Goal: Information Seeking & Learning: Learn about a topic

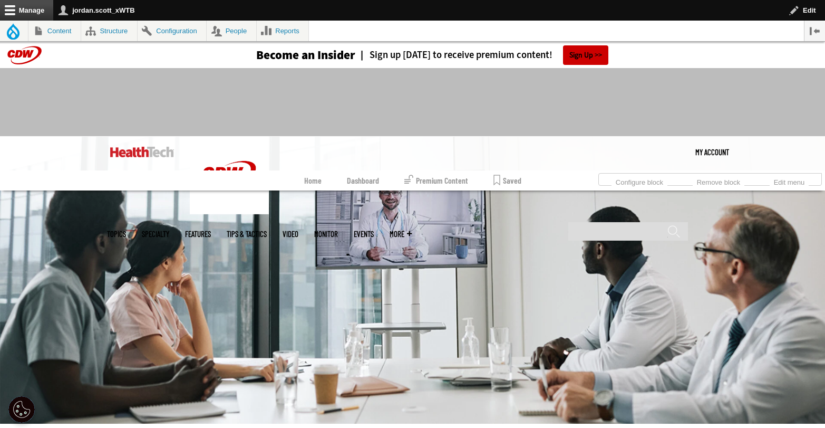
scroll to position [197, 0]
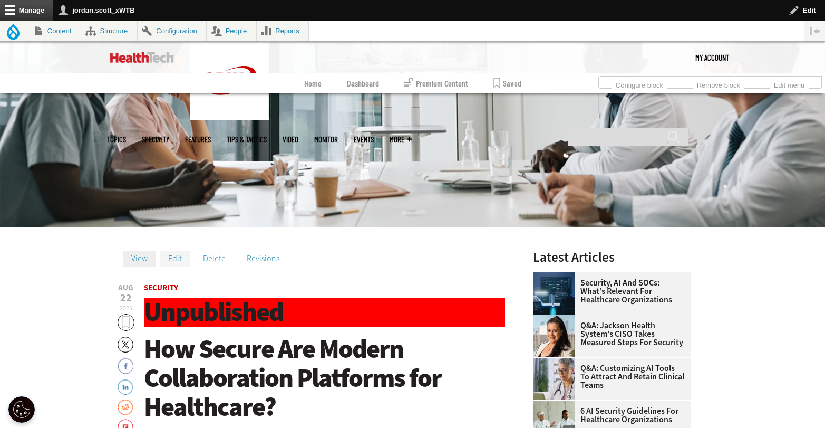
click at [174, 258] on link "Edit" at bounding box center [175, 259] width 31 height 16
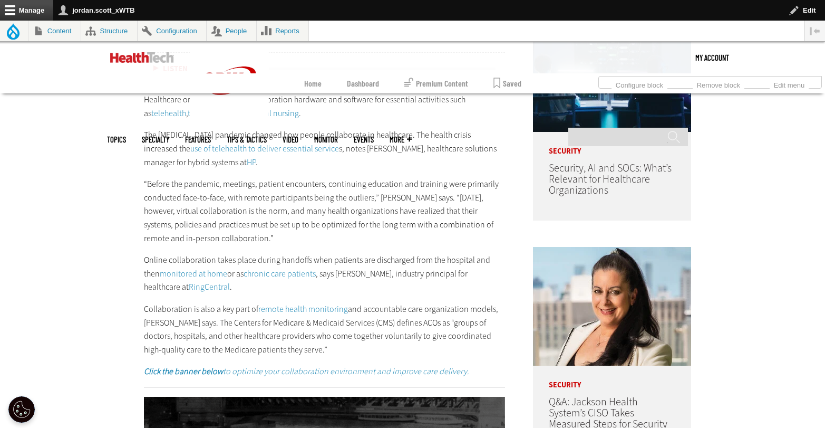
scroll to position [863, 0]
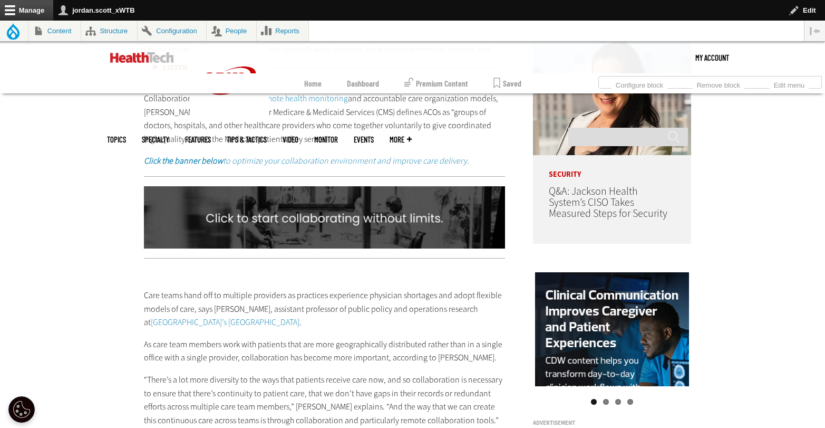
click at [347, 206] on img at bounding box center [325, 217] width 362 height 62
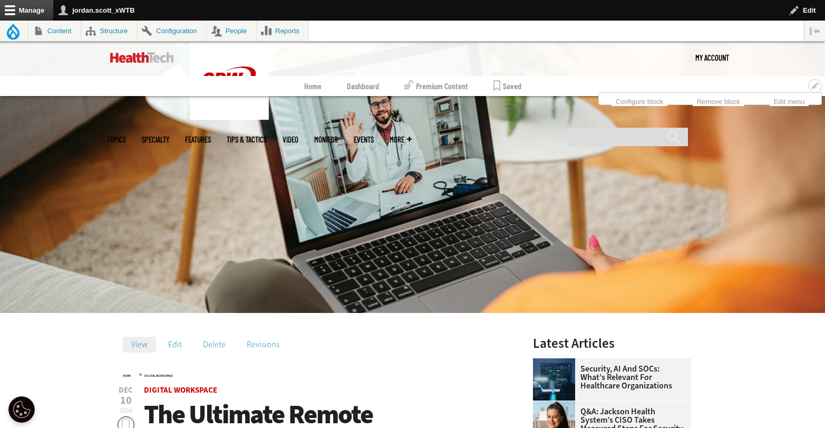
scroll to position [208, 0]
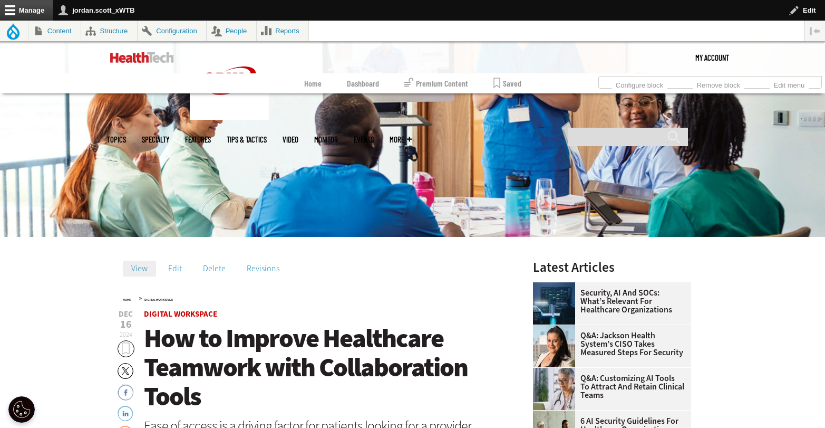
scroll to position [190, 0]
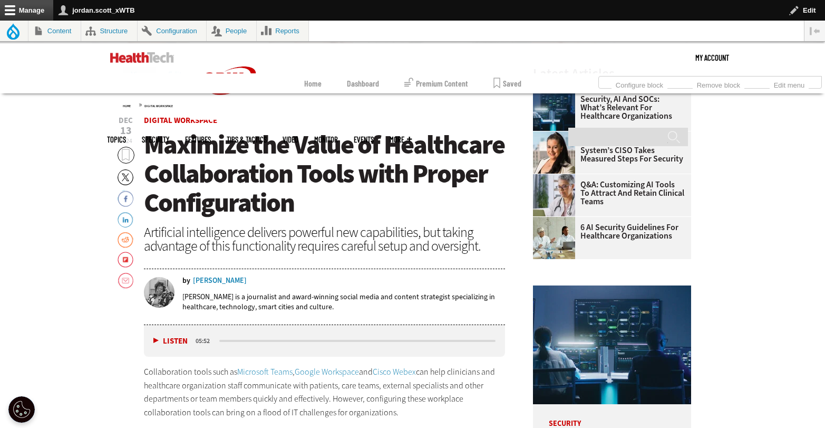
scroll to position [260, 0]
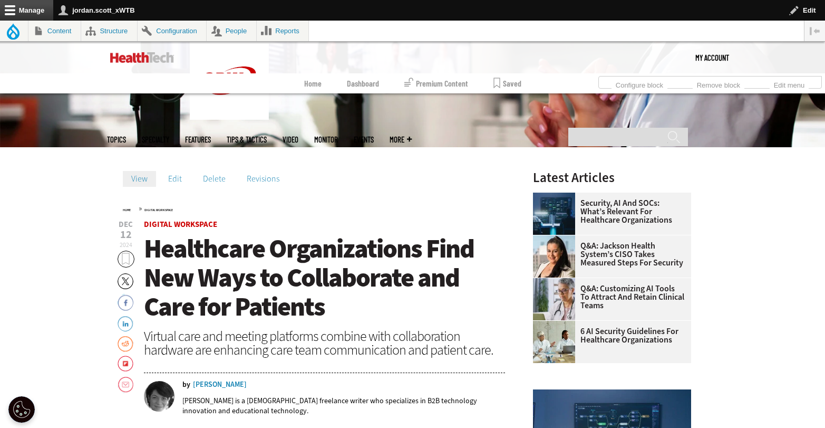
scroll to position [285, 0]
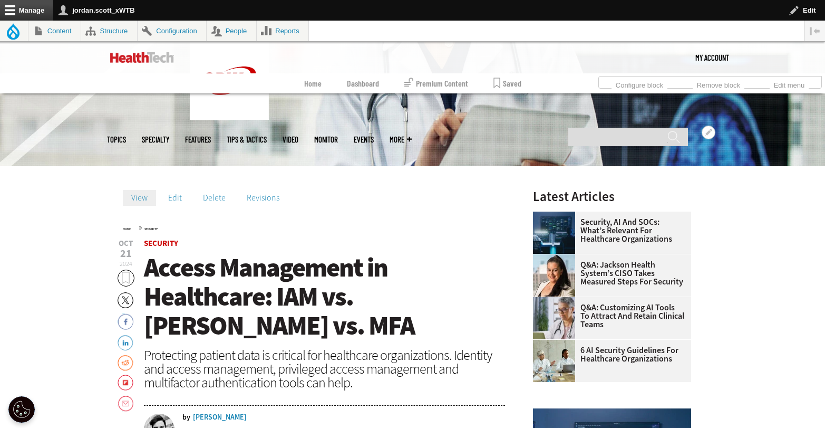
scroll to position [296, 0]
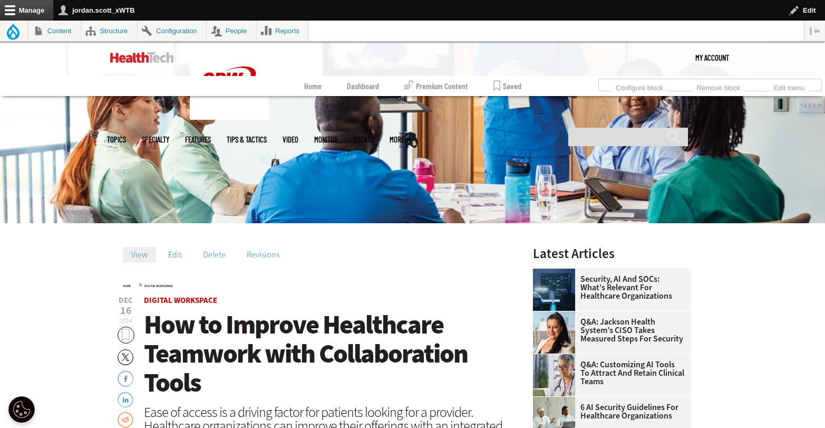
scroll to position [209, 0]
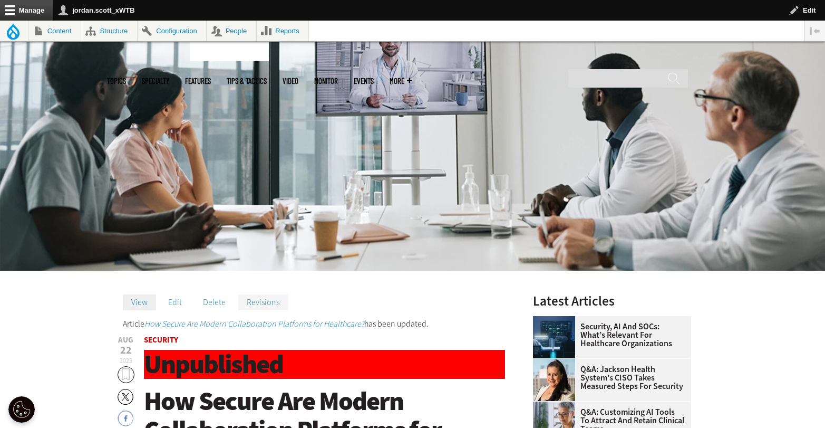
scroll to position [226, 0]
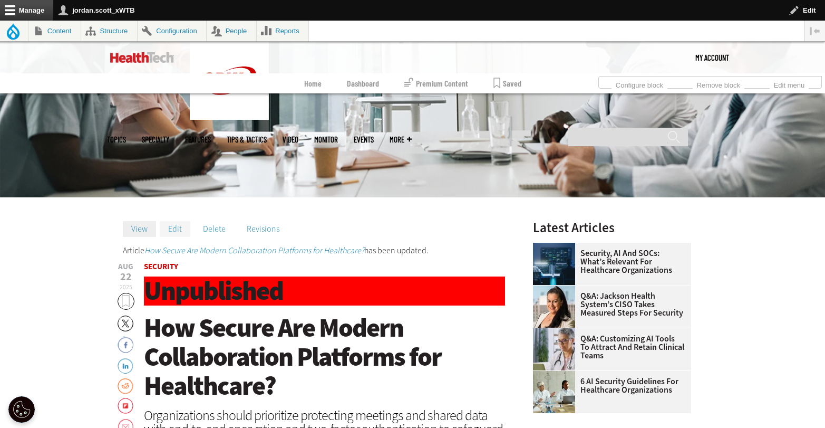
click at [181, 229] on link "Edit" at bounding box center [175, 229] width 31 height 16
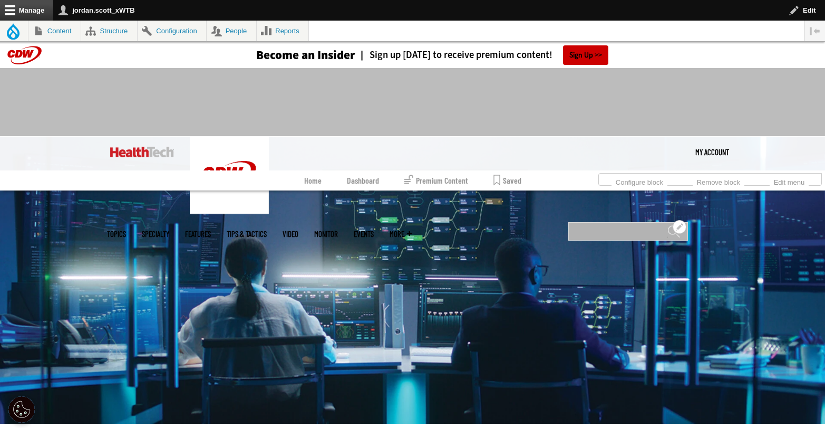
click at [611, 222] on input "Search" at bounding box center [629, 231] width 120 height 18
type input "**********"
click at [668, 225] on input "******" at bounding box center [674, 235] width 13 height 21
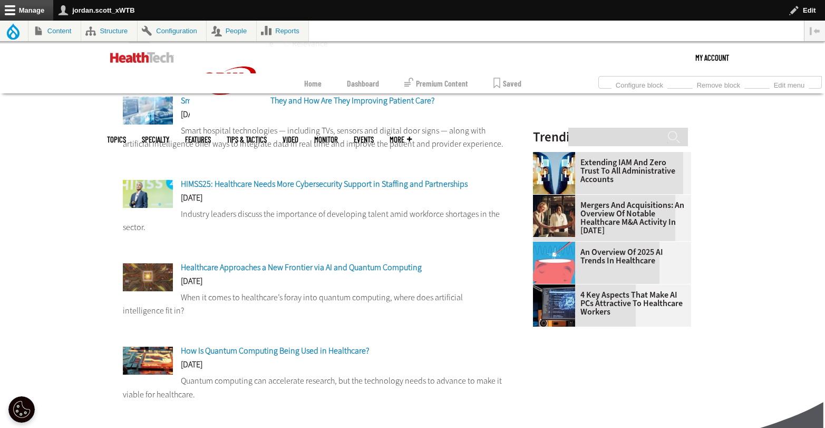
scroll to position [298, 0]
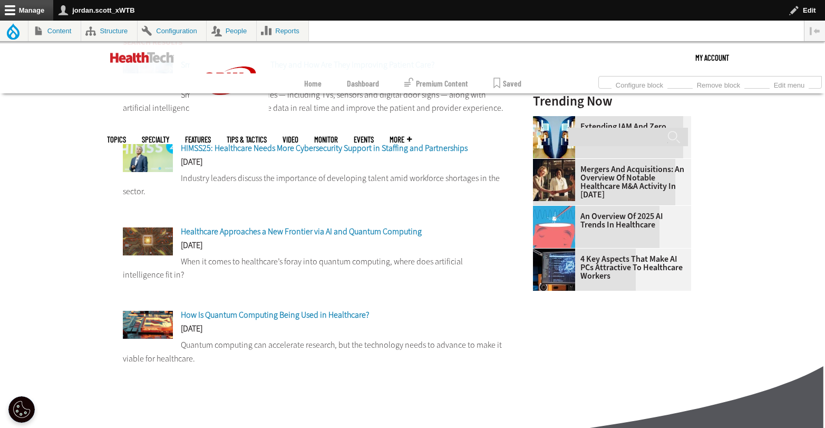
click at [296, 314] on span "How Is Quantum Computing Being Used in Healthcare?" at bounding box center [275, 314] width 188 height 11
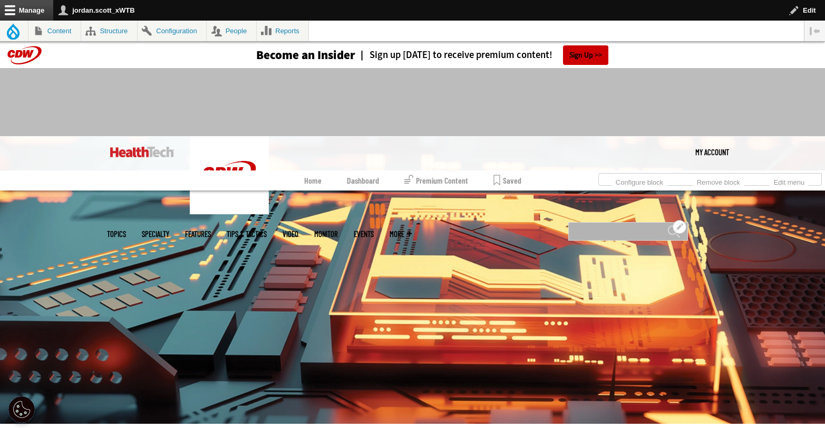
click at [613, 222] on input "Search" at bounding box center [629, 231] width 120 height 18
type input "**********"
click at [668, 225] on input "******" at bounding box center [674, 235] width 13 height 21
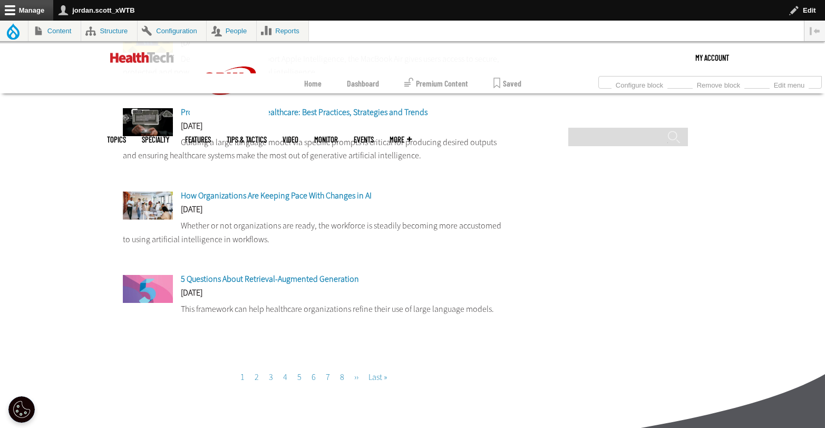
scroll to position [835, 0]
click at [257, 379] on link "Page 2" at bounding box center [257, 376] width 4 height 11
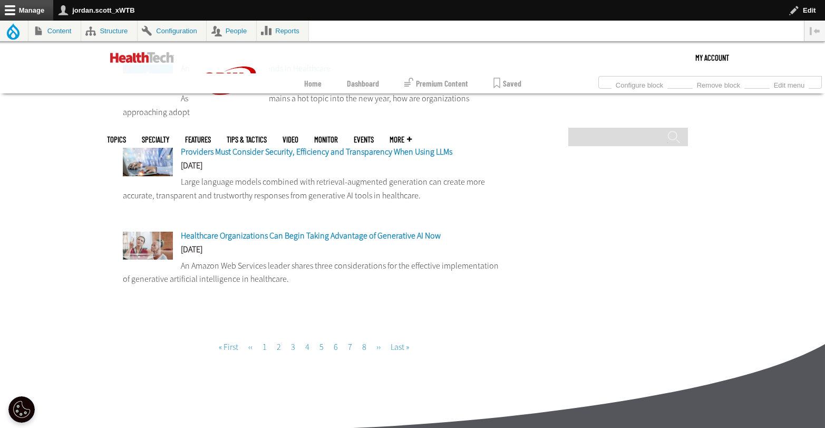
scroll to position [874, 0]
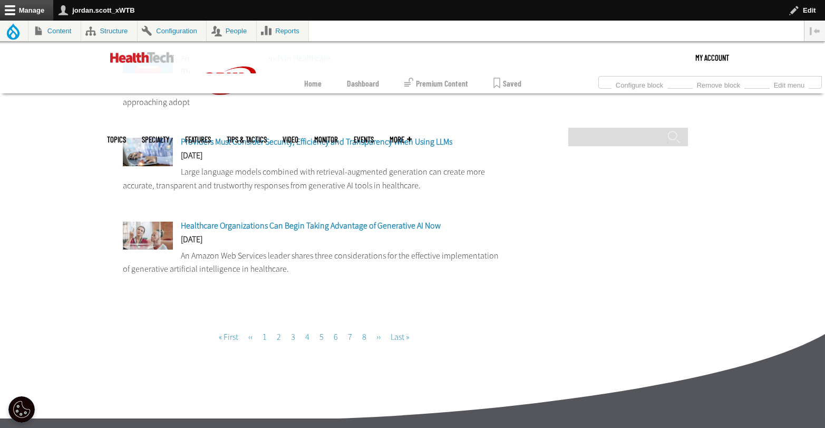
click at [279, 340] on link "Current page 2" at bounding box center [279, 336] width 4 height 11
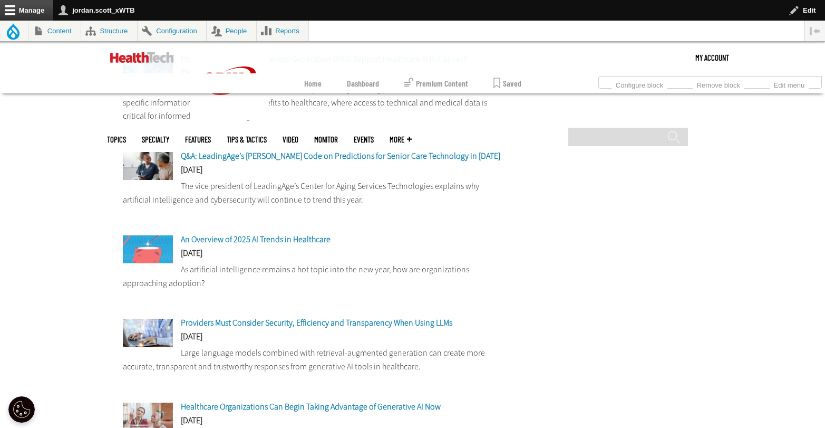
scroll to position [1039, 0]
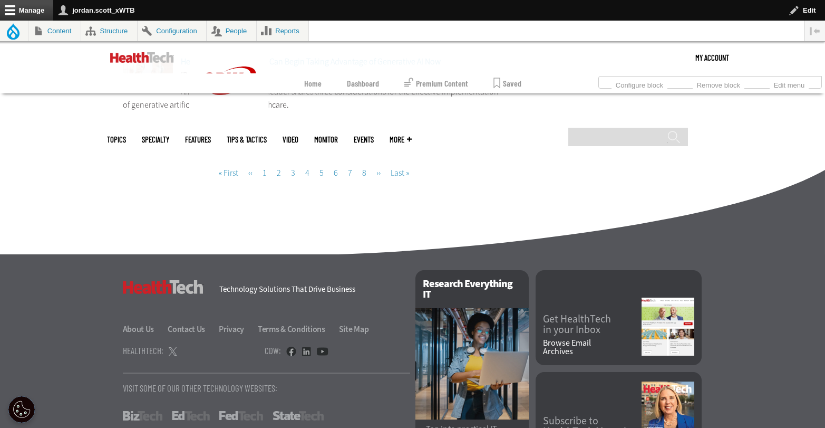
click at [292, 175] on link "Page 3" at bounding box center [293, 172] width 4 height 11
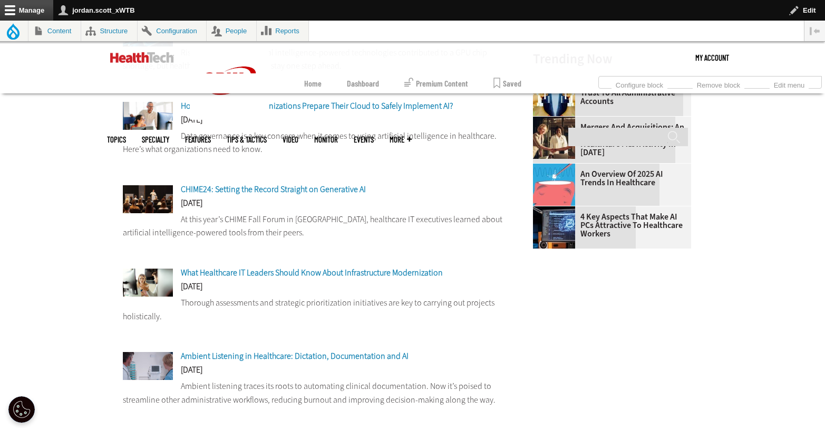
scroll to position [342, 0]
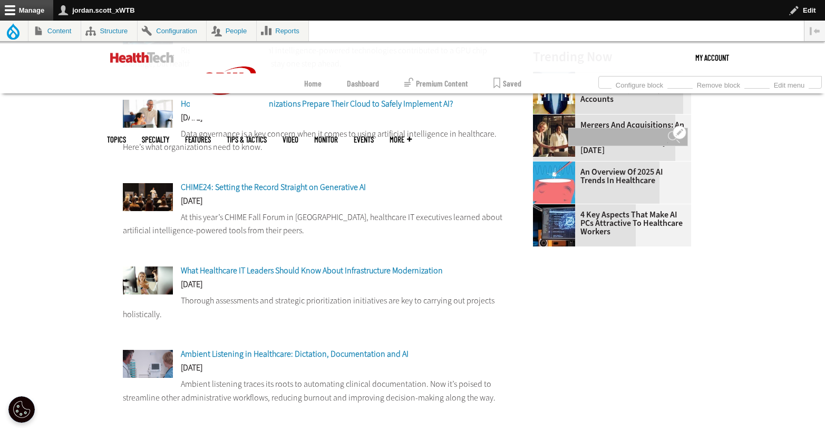
click at [612, 128] on input "Search" at bounding box center [629, 137] width 120 height 18
type input "*******"
click at [668, 130] on input "******" at bounding box center [674, 140] width 13 height 21
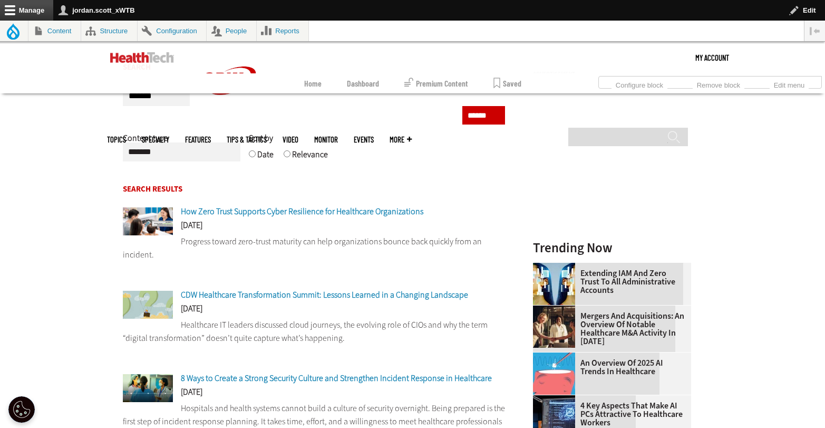
scroll to position [99, 0]
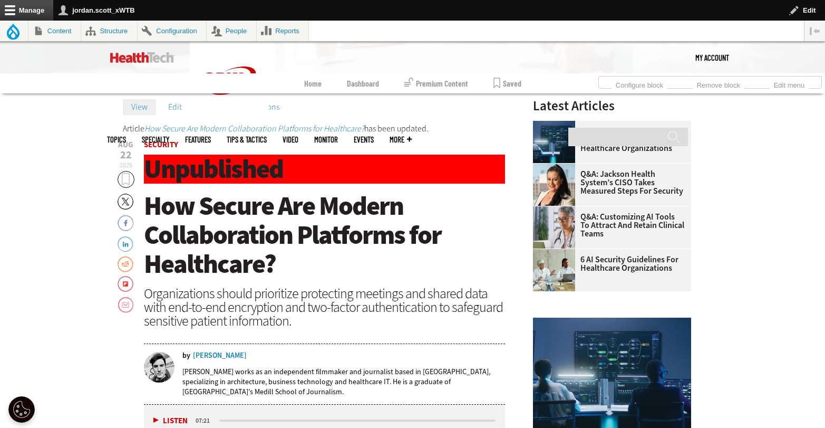
scroll to position [227, 0]
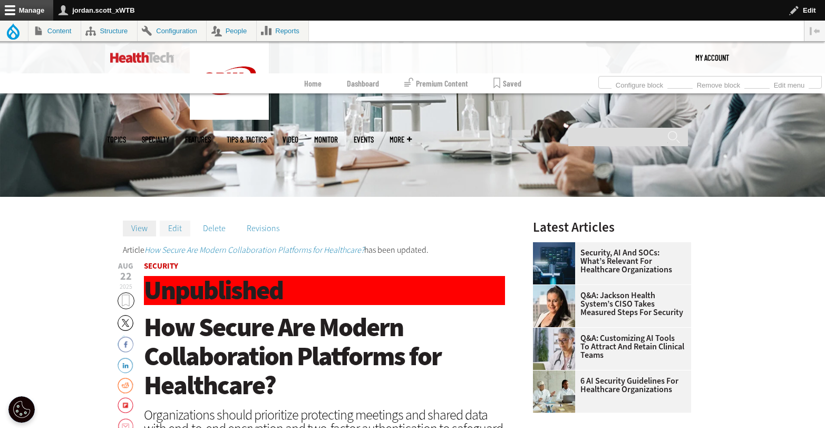
click at [178, 227] on link "Edit" at bounding box center [175, 228] width 31 height 16
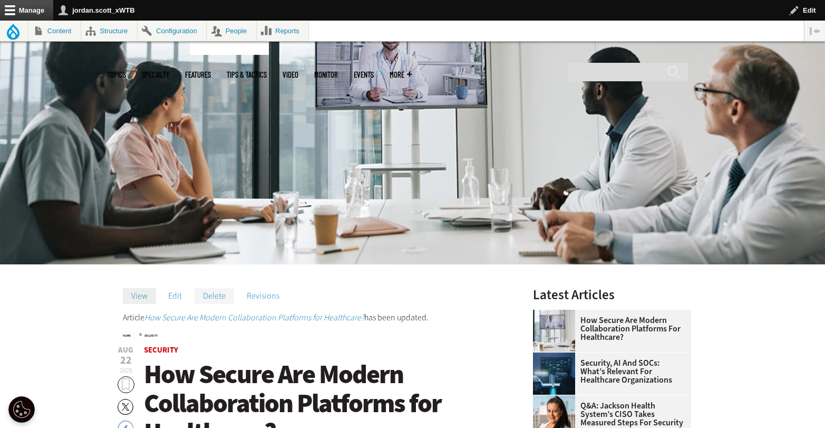
scroll to position [166, 0]
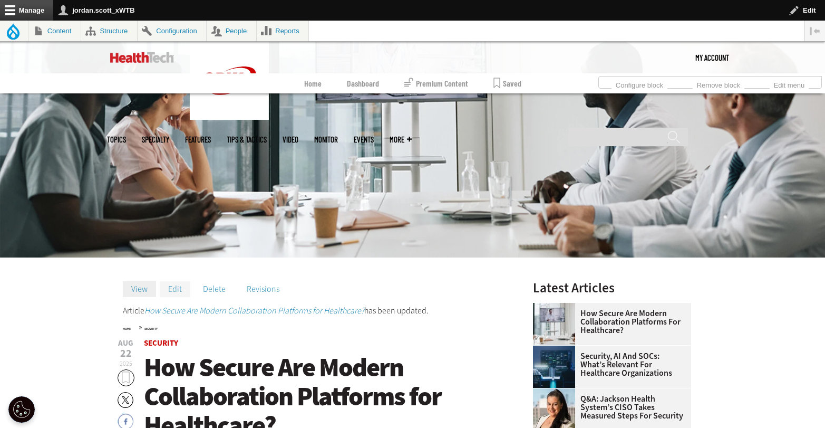
click at [178, 292] on link "Edit" at bounding box center [175, 289] width 31 height 16
